Goal: Information Seeking & Learning: Learn about a topic

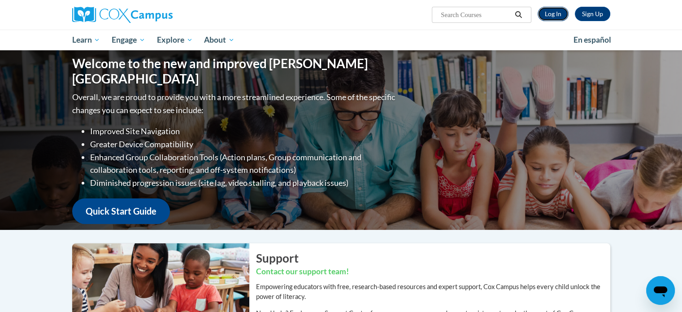
click at [559, 12] on link "Log In" at bounding box center [553, 14] width 31 height 14
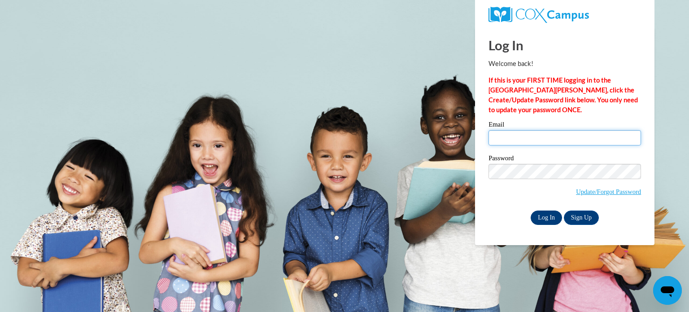
type input "kristinhawkinberry7@yahoo.com"
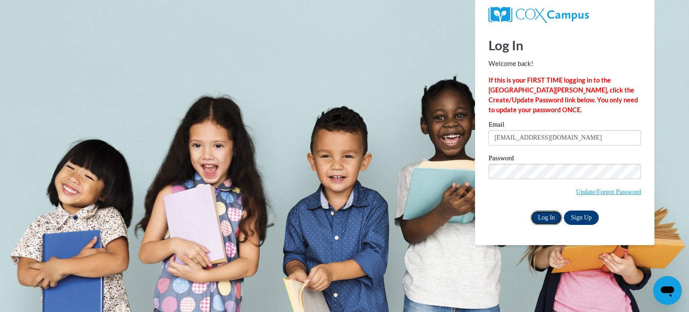
click at [547, 216] on input "Log In" at bounding box center [546, 217] width 31 height 14
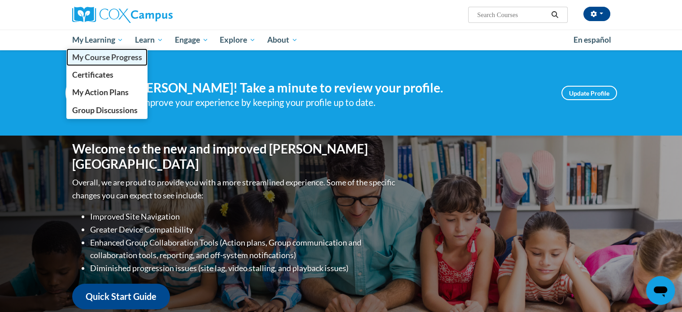
click at [124, 60] on span "My Course Progress" at bounding box center [107, 56] width 70 height 9
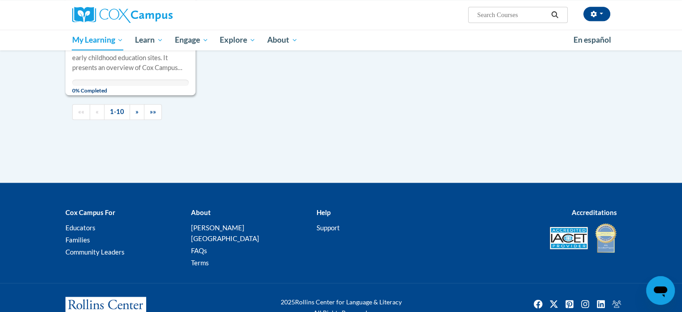
scroll to position [1029, 0]
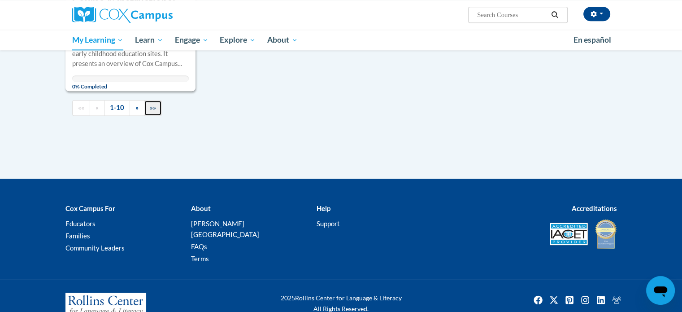
click at [153, 104] on span "»»" at bounding box center [153, 108] width 6 height 8
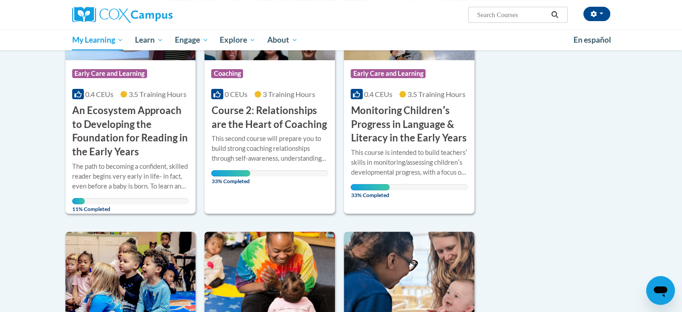
scroll to position [193, 0]
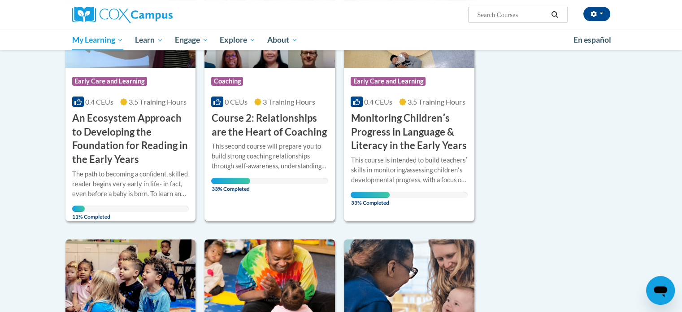
click at [260, 125] on h3 "Course 2: Relationships are the Heart of Coaching" at bounding box center [269, 125] width 117 height 28
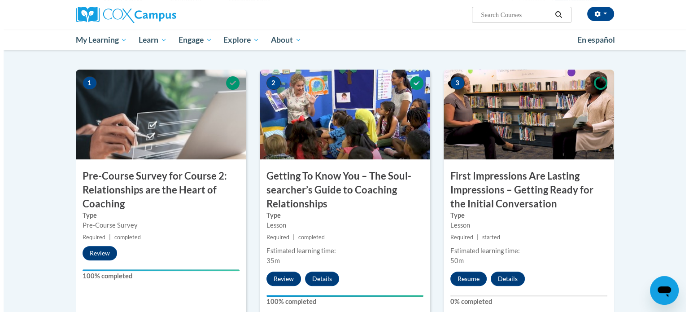
scroll to position [269, 0]
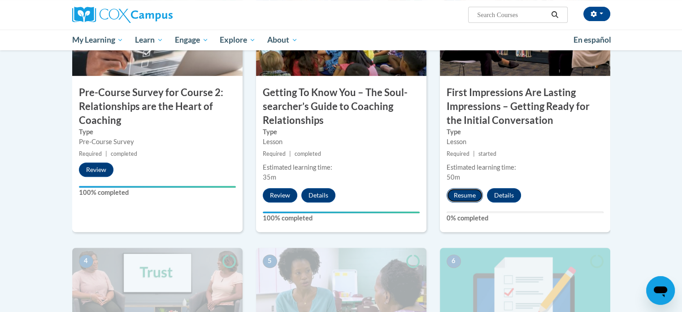
click at [469, 196] on button "Resume" at bounding box center [465, 195] width 36 height 14
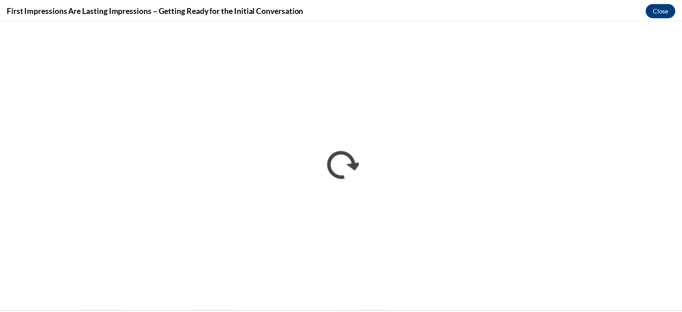
scroll to position [0, 0]
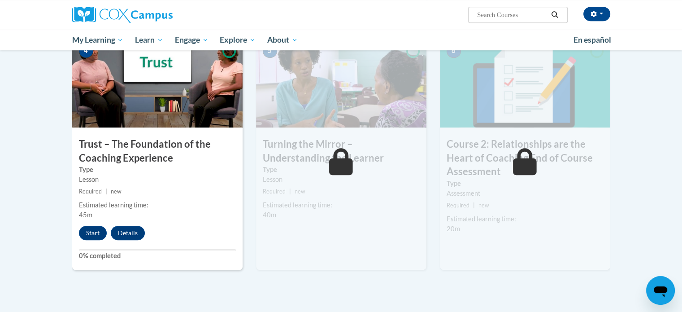
scroll to position [493, 0]
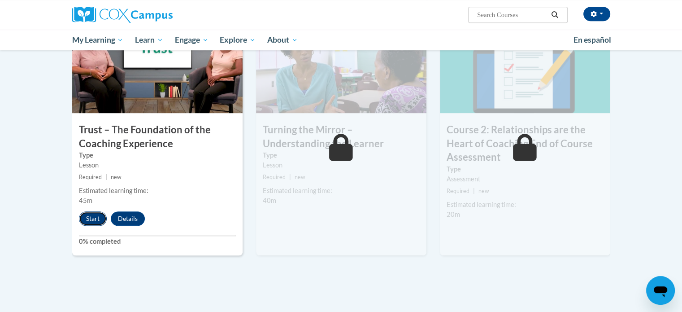
click at [87, 217] on button "Start" at bounding box center [93, 218] width 28 height 14
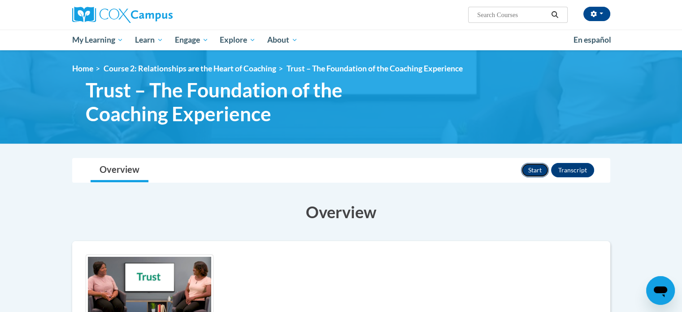
click at [534, 170] on button "Start" at bounding box center [535, 170] width 28 height 14
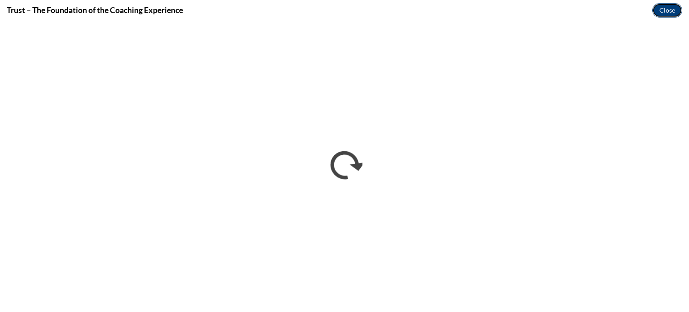
click at [668, 9] on button "Close" at bounding box center [667, 10] width 30 height 14
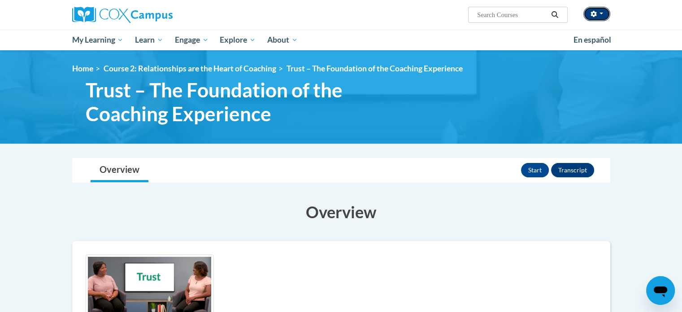
click at [601, 11] on button "button" at bounding box center [597, 14] width 27 height 14
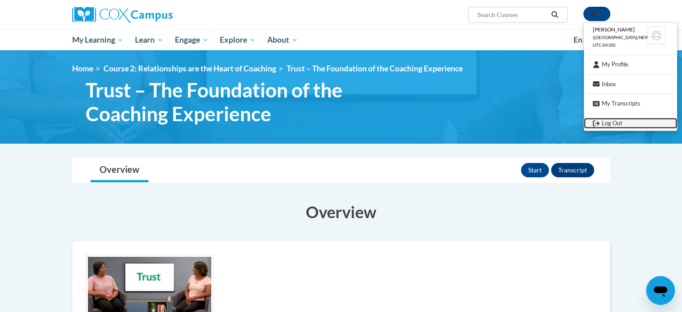
click at [612, 126] on link "Log Out" at bounding box center [630, 123] width 93 height 11
